Goal: Transaction & Acquisition: Purchase product/service

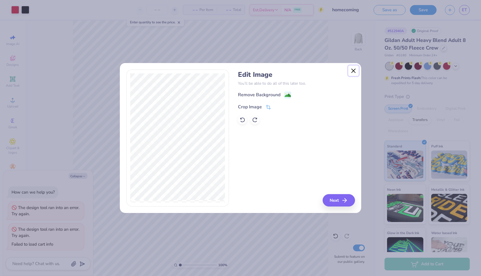
click at [352, 70] on button "Close" at bounding box center [353, 71] width 11 height 11
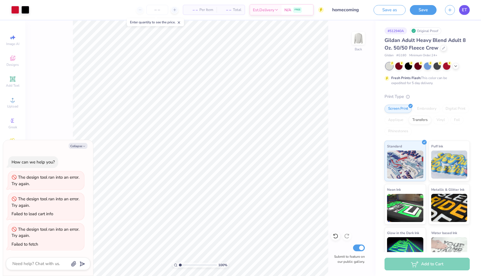
click at [463, 11] on span "ET" at bounding box center [464, 10] width 5 height 6
type textarea "x"
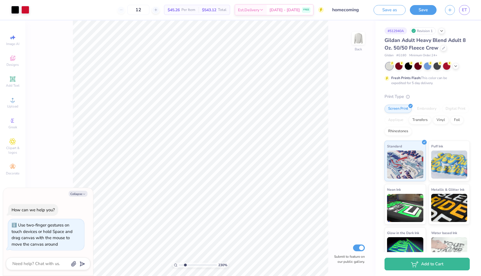
type input "2.03"
type textarea "x"
drag, startPoint x: 181, startPoint y: 264, endPoint x: 184, endPoint y: 265, distance: 2.9
click at [184, 265] on input "range" at bounding box center [198, 264] width 38 height 5
type input "1.35"
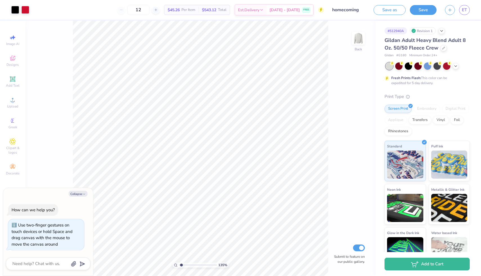
click at [181, 265] on input "range" at bounding box center [198, 264] width 38 height 5
click at [76, 194] on button "Collapse" at bounding box center [78, 194] width 19 height 6
type textarea "x"
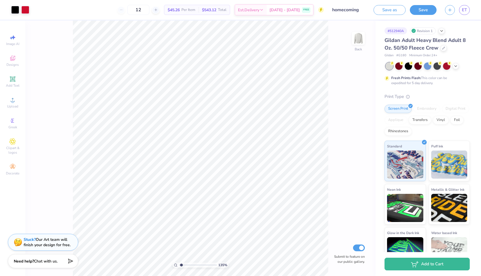
click at [180, 265] on input "range" at bounding box center [198, 264] width 38 height 5
drag, startPoint x: 181, startPoint y: 264, endPoint x: 171, endPoint y: 264, distance: 10.4
type input "1"
click at [179, 264] on input "range" at bounding box center [198, 264] width 38 height 5
click at [462, 11] on span "ET" at bounding box center [464, 10] width 5 height 6
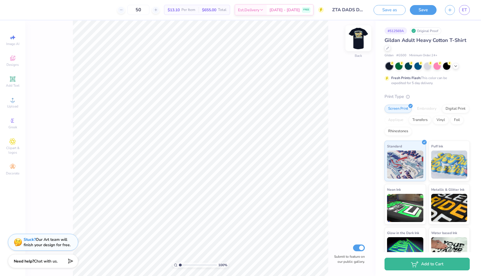
click at [362, 40] on img at bounding box center [358, 38] width 22 height 22
click at [25, 9] on div at bounding box center [25, 9] width 8 height 8
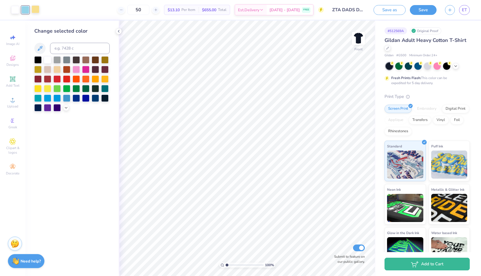
click at [34, 9] on div at bounding box center [35, 9] width 8 height 8
click at [39, 60] on div at bounding box center [37, 59] width 7 height 7
click at [65, 107] on icon at bounding box center [66, 107] width 4 height 4
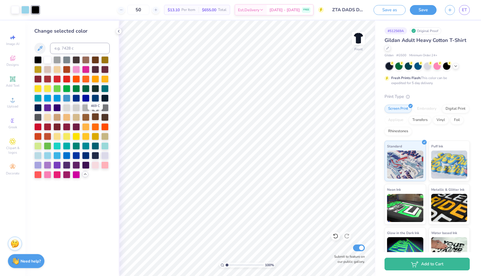
click at [97, 117] on div at bounding box center [95, 116] width 7 height 7
click at [105, 118] on div at bounding box center [104, 116] width 7 height 7
click at [26, 6] on div at bounding box center [25, 9] width 8 height 8
click at [37, 125] on div at bounding box center [37, 126] width 7 height 7
click at [455, 67] on icon at bounding box center [455, 65] width 4 height 4
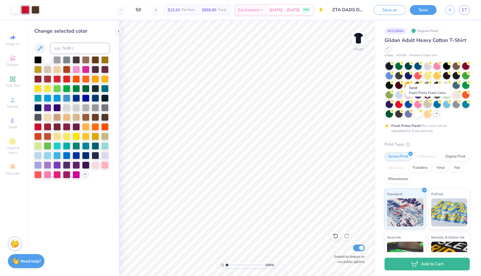
click at [425, 105] on div at bounding box center [427, 103] width 7 height 7
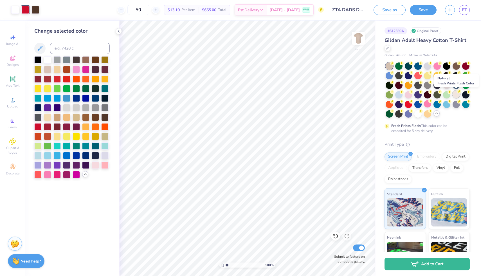
click at [456, 95] on div at bounding box center [455, 94] width 7 height 7
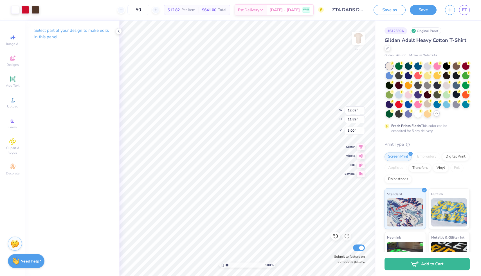
type input "12.62"
type input "11.89"
type input "4.74"
type input "5.01"
type input "4.14"
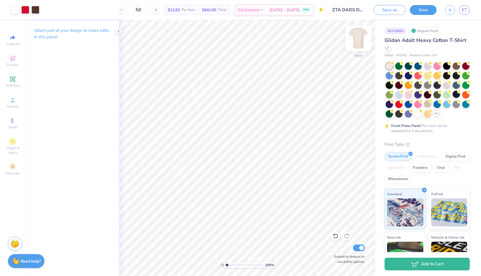
click at [361, 40] on img at bounding box center [358, 38] width 22 height 22
click at [11, 81] on icon at bounding box center [12, 79] width 7 height 7
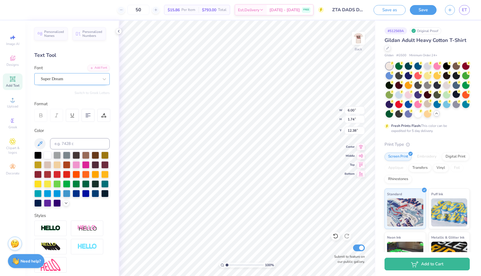
click at [67, 82] on div "Super Dream" at bounding box center [69, 79] width 59 height 9
type textarea "D"
type textarea "DUDES DAY 2025"
click at [85, 116] on div at bounding box center [88, 115] width 13 height 13
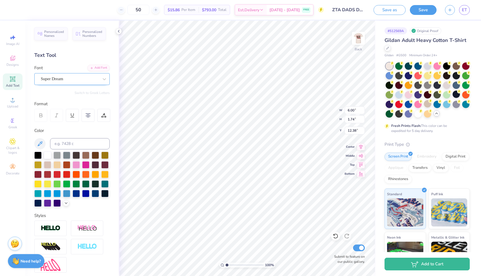
click at [89, 82] on div "Super Dream" at bounding box center [69, 79] width 59 height 9
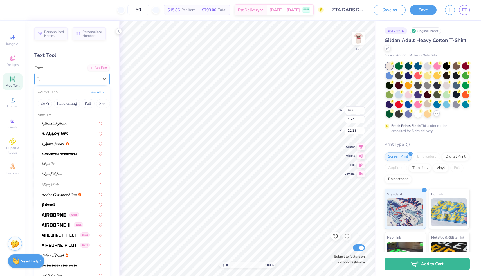
click at [63, 79] on span "Super Dream" at bounding box center [52, 79] width 22 height 6
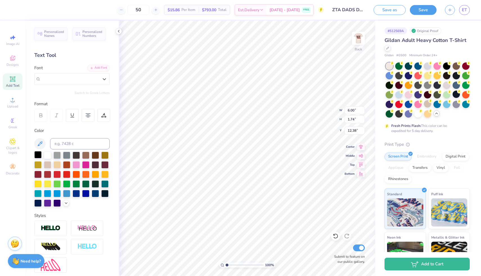
click at [38, 156] on div at bounding box center [37, 154] width 7 height 7
click at [62, 77] on div "Super Dream" at bounding box center [69, 79] width 59 height 9
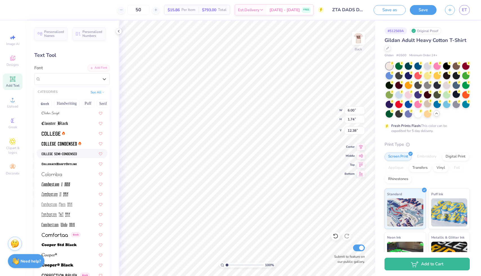
scroll to position [720, 0]
click at [63, 155] on span at bounding box center [59, 153] width 35 height 6
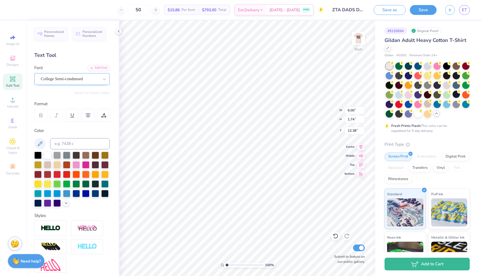
click at [53, 78] on div "College Semi-condensed" at bounding box center [69, 79] width 59 height 9
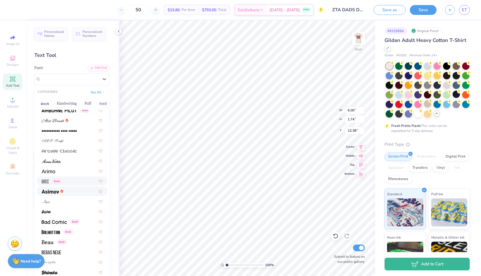
scroll to position [136, 0]
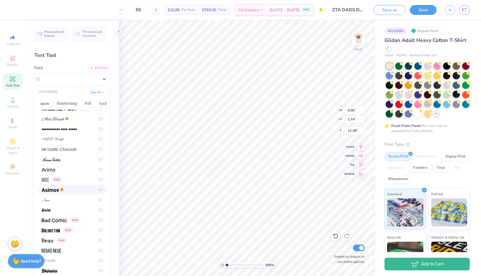
click at [65, 190] on div at bounding box center [72, 189] width 61 height 6
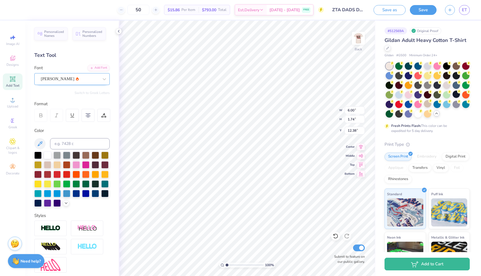
click at [69, 81] on div "Asimov" at bounding box center [69, 79] width 59 height 9
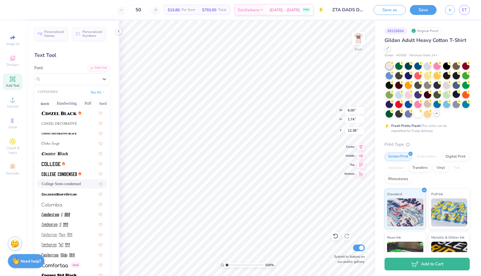
scroll to position [694, 0]
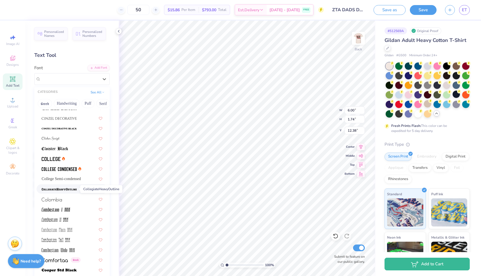
click at [63, 189] on img at bounding box center [59, 189] width 35 height 4
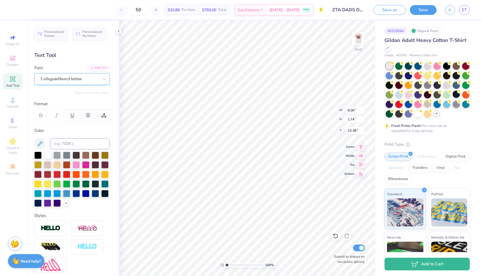
click at [53, 79] on div "CollegiateHeavyOutline" at bounding box center [69, 79] width 59 height 9
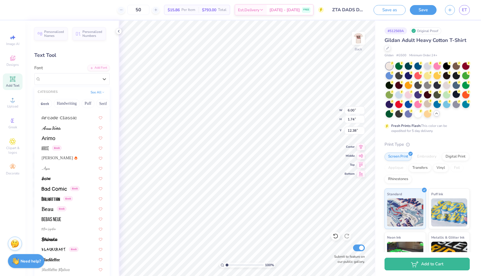
scroll to position [180, 0]
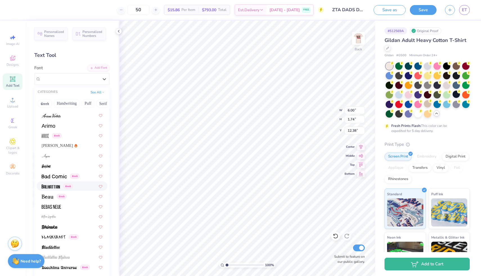
click at [49, 186] on img at bounding box center [51, 186] width 18 height 4
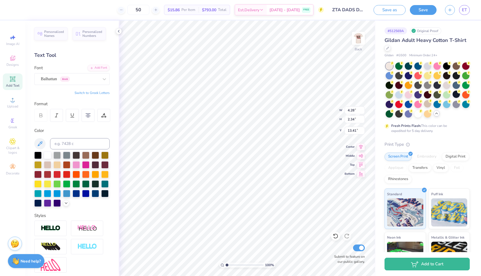
type input "4.28"
type input "2.34"
type input "3.00"
click at [419, 11] on button "Save" at bounding box center [423, 9] width 27 height 10
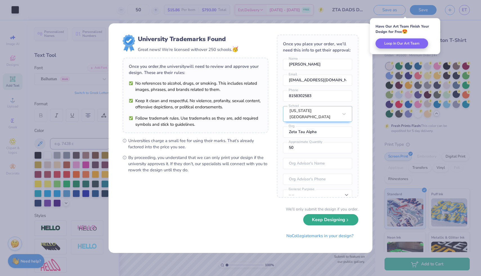
click at [347, 219] on polyline "submit" at bounding box center [347, 220] width 1 height 2
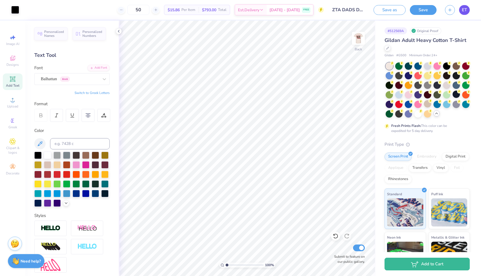
click at [461, 10] on link "ET" at bounding box center [464, 10] width 11 height 10
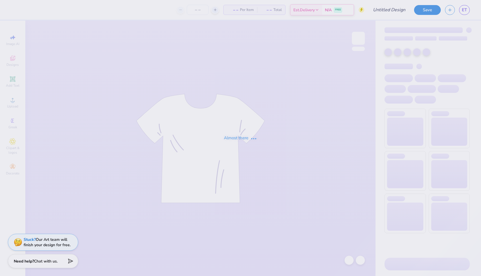
type input "homecoming"
type input "12"
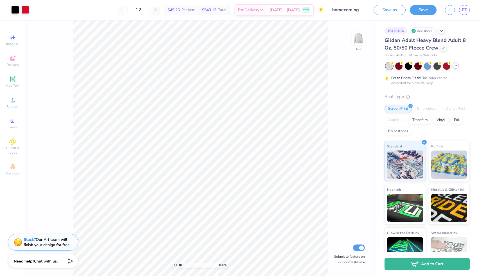
click at [454, 68] on div at bounding box center [428, 65] width 84 height 7
click at [455, 66] on icon at bounding box center [455, 65] width 4 height 4
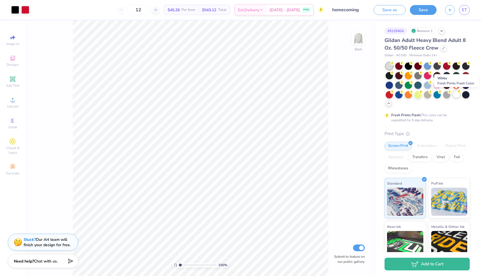
click at [456, 95] on div at bounding box center [455, 94] width 7 height 7
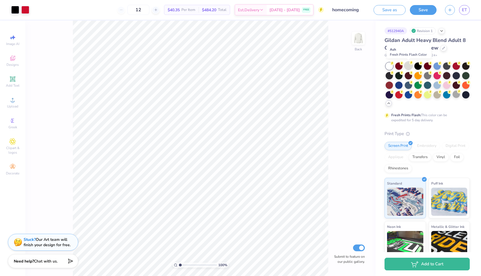
click at [405, 67] on div at bounding box center [408, 65] width 7 height 7
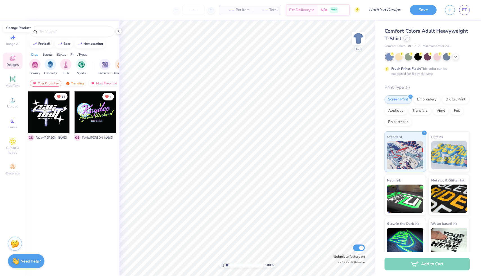
click at [407, 38] on icon at bounding box center [406, 38] width 3 height 3
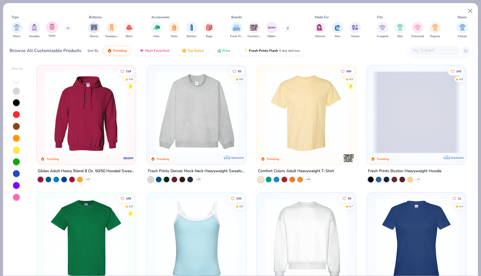
click at [51, 32] on div "filter for Tanks" at bounding box center [51, 26] width 11 height 11
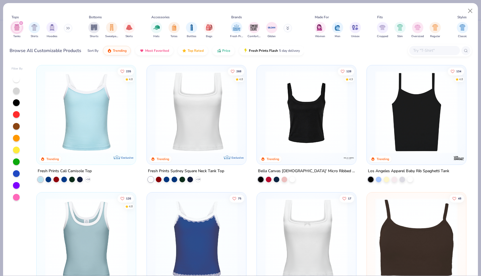
click at [80, 127] on img at bounding box center [86, 112] width 88 height 82
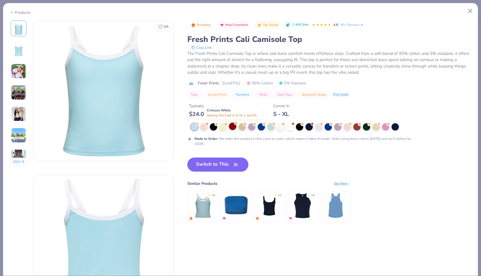
click at [233, 127] on div at bounding box center [232, 126] width 7 height 7
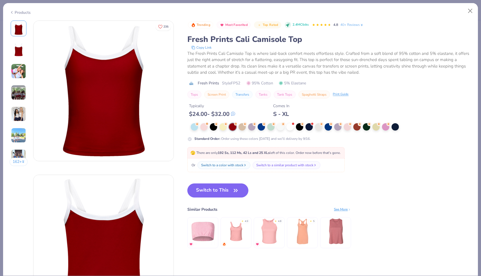
click at [16, 67] on img at bounding box center [18, 71] width 15 height 15
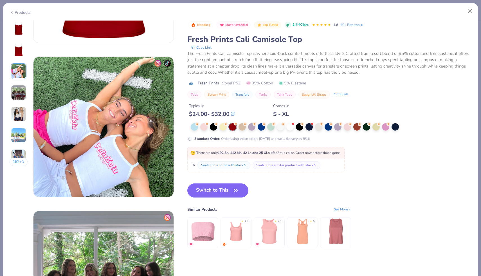
scroll to position [308, 0]
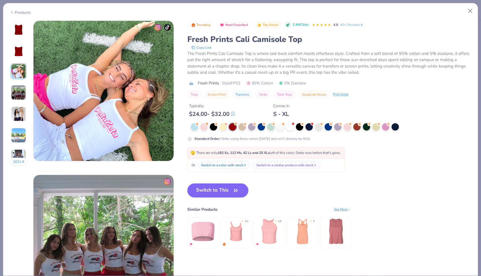
click at [13, 10] on icon at bounding box center [12, 12] width 4 height 7
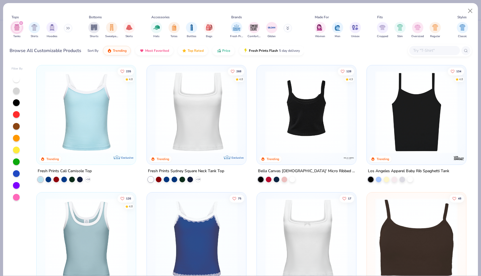
click at [262, 118] on img at bounding box center [218, 112] width 88 height 82
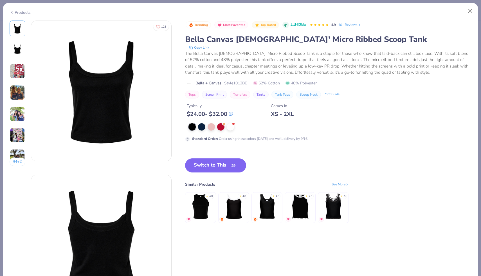
click at [20, 65] on img at bounding box center [17, 71] width 15 height 15
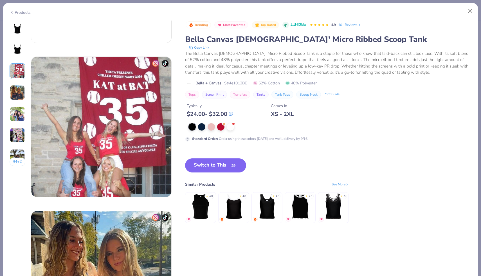
scroll to position [308, 0]
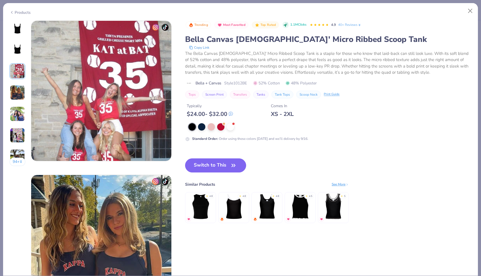
click at [22, 87] on img at bounding box center [17, 92] width 15 height 15
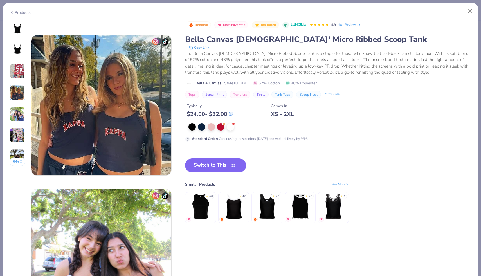
scroll to position [462, 0]
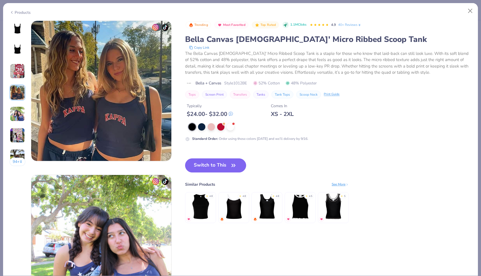
click at [15, 108] on img at bounding box center [17, 113] width 15 height 15
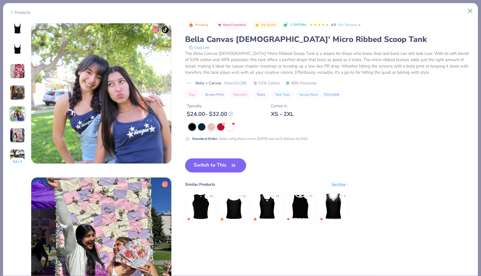
scroll to position [616, 0]
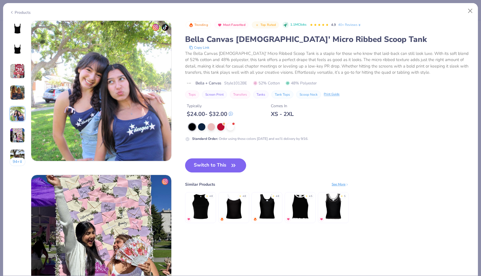
click at [265, 204] on img at bounding box center [267, 206] width 27 height 27
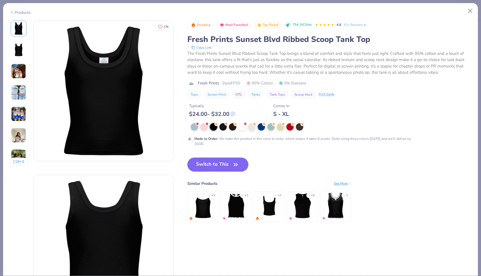
click at [16, 51] on img at bounding box center [18, 49] width 13 height 13
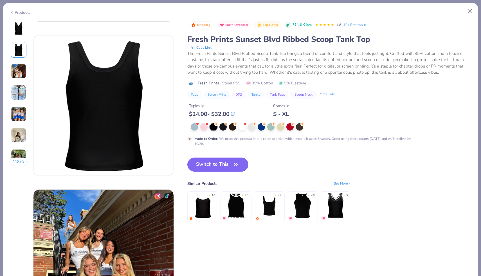
click at [21, 72] on img at bounding box center [18, 71] width 15 height 15
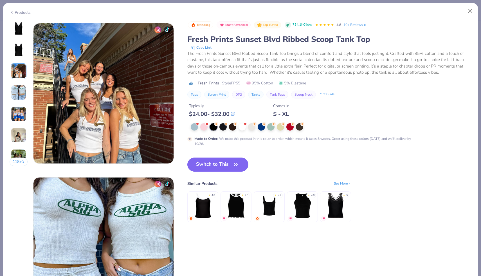
scroll to position [308, 0]
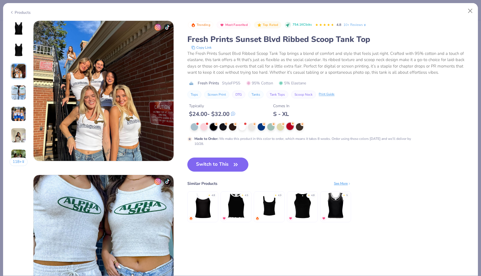
click at [292, 127] on div at bounding box center [289, 126] width 7 height 7
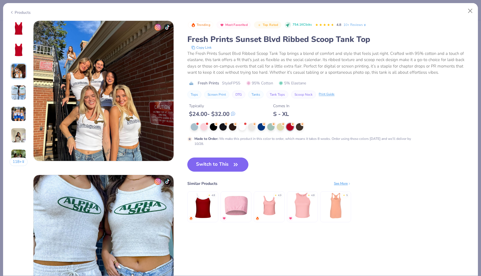
click at [220, 165] on button "Switch to This" at bounding box center [217, 164] width 61 height 14
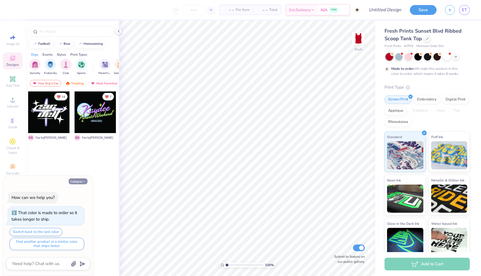
click at [81, 178] on button "Collapse" at bounding box center [78, 181] width 19 height 6
type textarea "x"
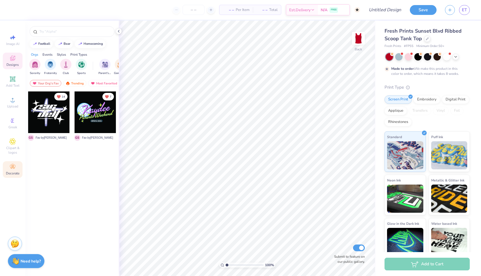
click at [12, 163] on icon at bounding box center [12, 166] width 7 height 7
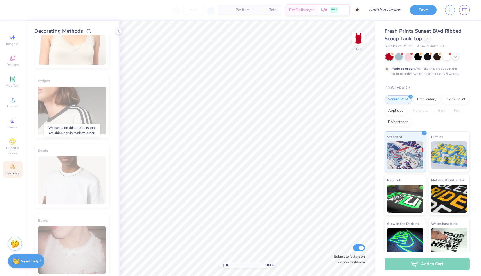
scroll to position [179, 0]
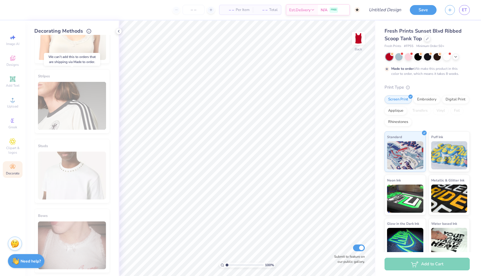
click at [78, 111] on div "Stripes" at bounding box center [71, 101] width 75 height 64
click at [118, 30] on icon at bounding box center [118, 31] width 4 height 4
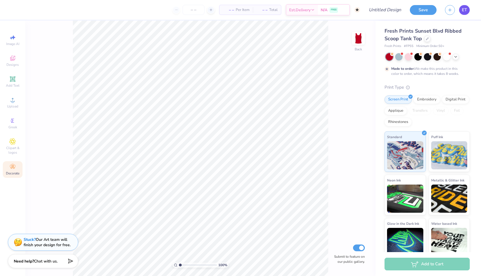
click at [464, 8] on span "ET" at bounding box center [464, 10] width 5 height 6
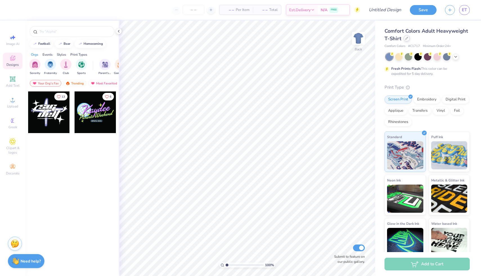
click at [407, 39] on icon at bounding box center [406, 38] width 3 height 3
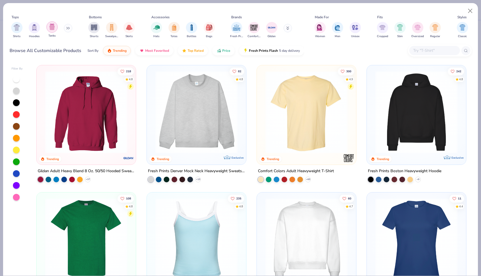
click at [53, 26] on img "filter for Tanks" at bounding box center [52, 27] width 6 height 6
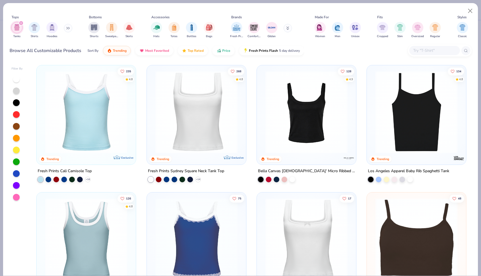
click at [73, 136] on img at bounding box center [86, 112] width 88 height 82
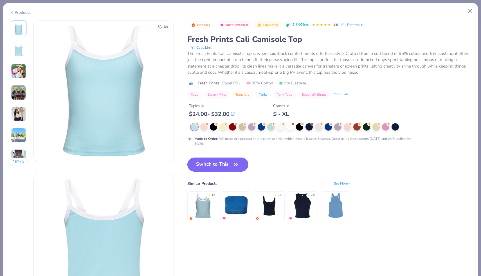
click at [235, 166] on icon "button" at bounding box center [236, 165] width 8 height 8
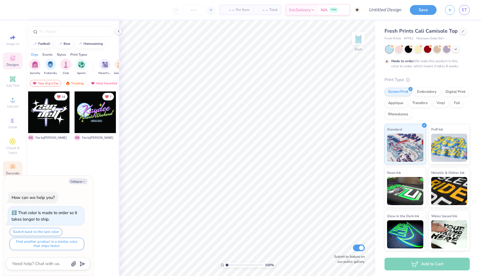
click at [9, 170] on div "Decorate" at bounding box center [13, 169] width 20 height 17
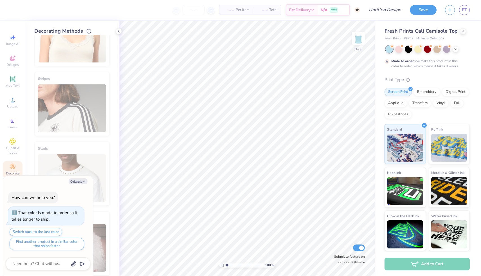
scroll to position [252, 0]
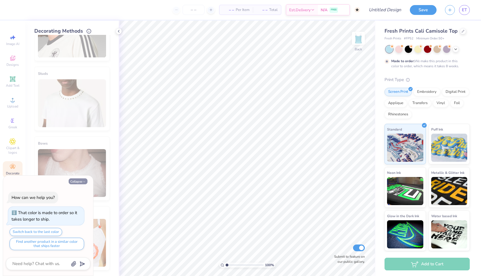
click at [75, 181] on button "Collapse" at bounding box center [78, 181] width 19 height 6
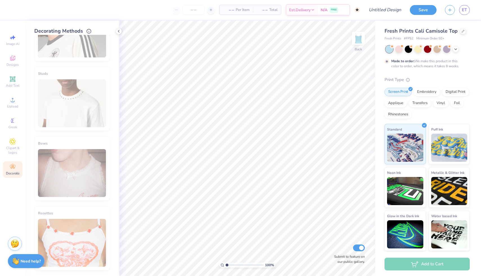
click at [75, 131] on div "Cover Stitch Pick a Color Pick a Placement Neckline & arms Neckline, arms & bot…" at bounding box center [71, 32] width 75 height 488
click at [73, 121] on div "Studs" at bounding box center [71, 99] width 75 height 64
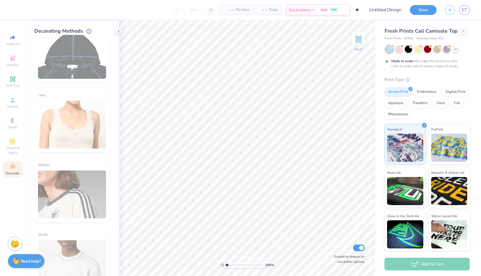
scroll to position [93, 0]
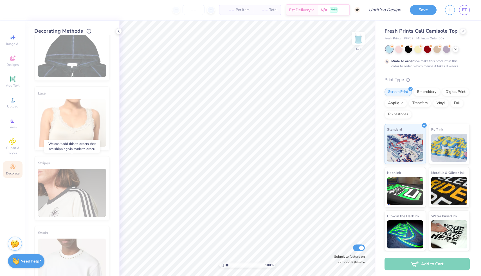
click at [54, 191] on div "Stripes" at bounding box center [71, 188] width 75 height 64
click at [427, 48] on div at bounding box center [427, 48] width 7 height 7
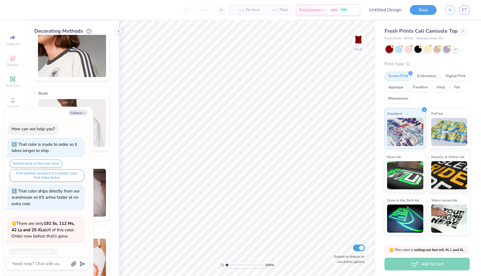
scroll to position [33, 0]
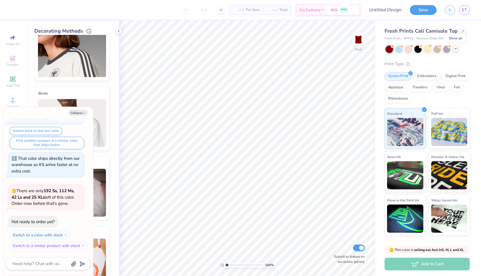
click at [454, 49] on icon at bounding box center [455, 48] width 4 height 4
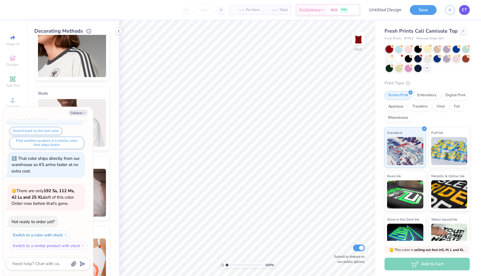
click at [462, 10] on span "ET" at bounding box center [464, 10] width 5 height 6
type textarea "x"
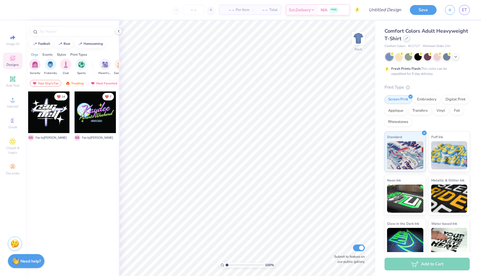
click at [405, 39] on icon at bounding box center [406, 38] width 3 height 3
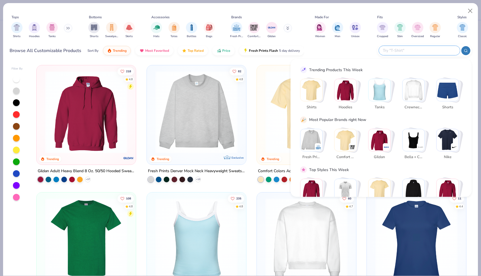
click at [438, 48] on input "text" at bounding box center [419, 50] width 74 height 6
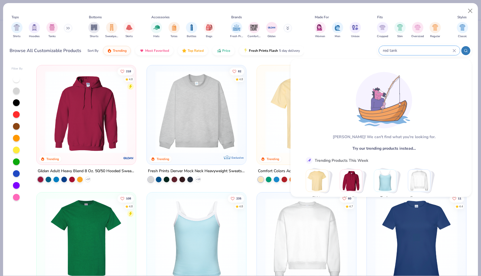
type input "red tank"
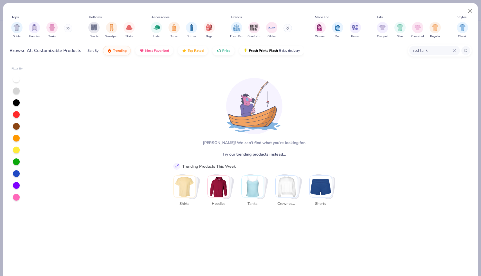
click at [257, 182] on img "Stack Card Button Tanks" at bounding box center [253, 186] width 22 height 22
click at [16, 114] on div at bounding box center [16, 114] width 7 height 7
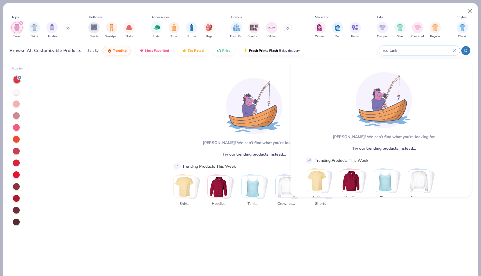
drag, startPoint x: 432, startPoint y: 51, endPoint x: 374, endPoint y: 49, distance: 58.0
click at [374, 49] on div "Browse All Customizable Products Sort By Trending Most Favorited Top Rated Pric…" at bounding box center [241, 51] width 462 height 16
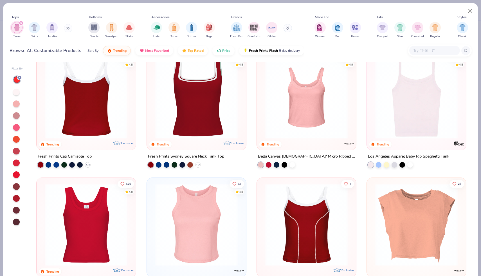
scroll to position [16, 0]
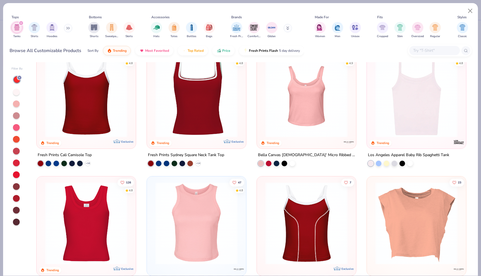
click at [202, 106] on img at bounding box center [196, 96] width 88 height 82
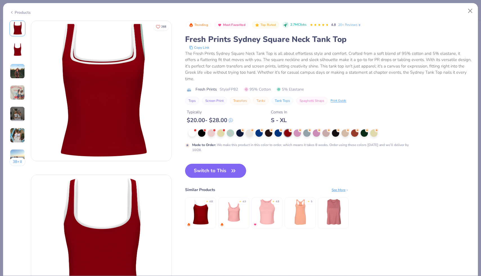
click at [15, 73] on img at bounding box center [17, 71] width 15 height 15
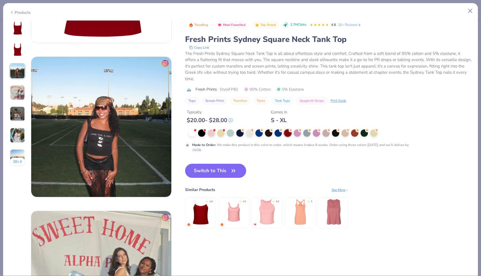
scroll to position [308, 0]
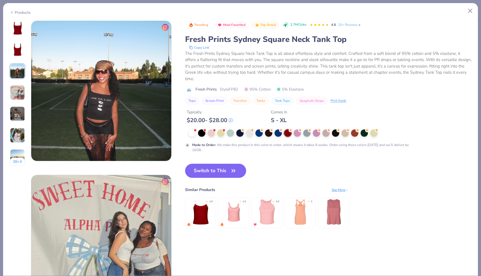
click at [15, 100] on img at bounding box center [17, 92] width 15 height 15
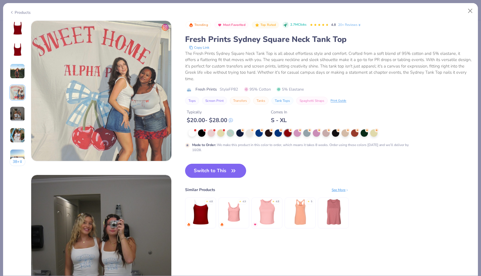
click at [17, 114] on img at bounding box center [17, 113] width 15 height 15
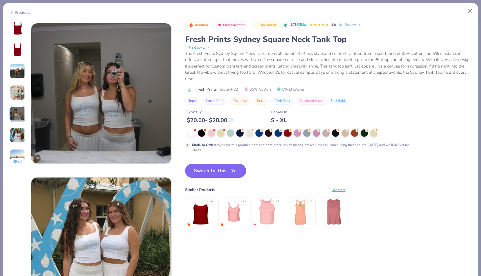
scroll to position [616, 0]
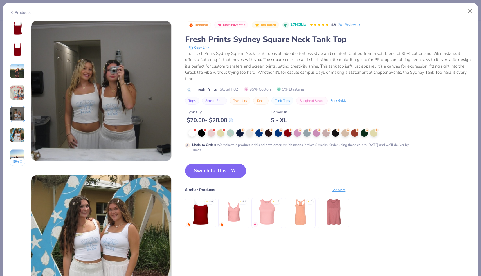
click at [12, 136] on img at bounding box center [17, 135] width 15 height 15
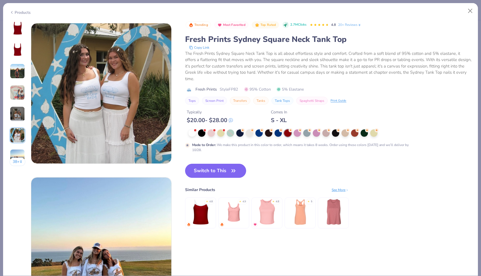
scroll to position [770, 0]
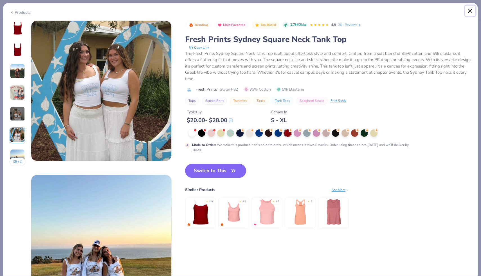
click at [469, 10] on button "Close" at bounding box center [470, 11] width 11 height 11
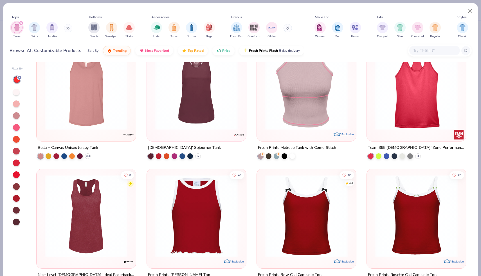
scroll to position [164, 0]
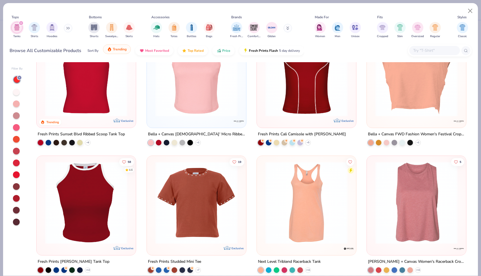
click at [119, 48] on span "Trending" at bounding box center [120, 49] width 14 height 4
click at [189, 48] on span "Top Rated" at bounding box center [196, 49] width 16 height 4
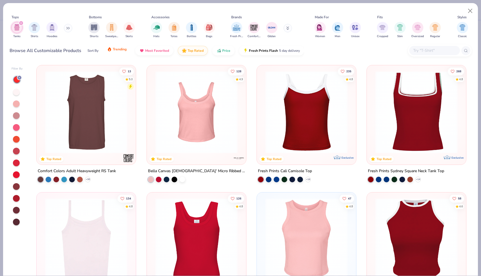
click at [115, 53] on button "Trending" at bounding box center [117, 49] width 28 height 10
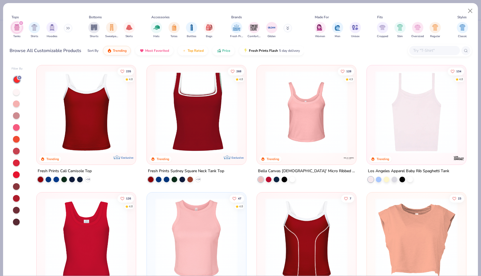
click at [85, 116] on img at bounding box center [86, 112] width 88 height 82
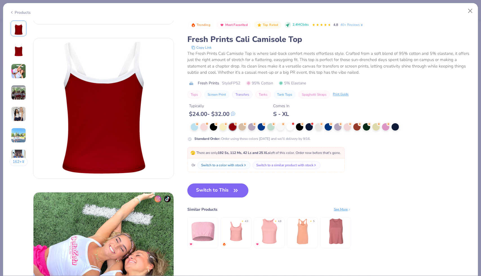
click at [19, 163] on button "162 +" at bounding box center [19, 161] width 18 height 8
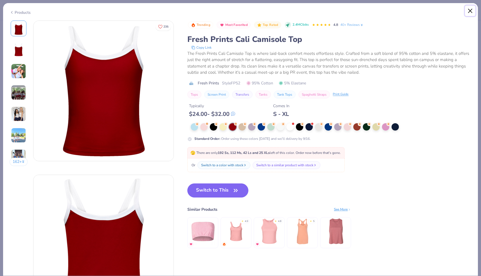
click at [473, 11] on button "Close" at bounding box center [470, 11] width 11 height 11
